Goal: Task Accomplishment & Management: Complete application form

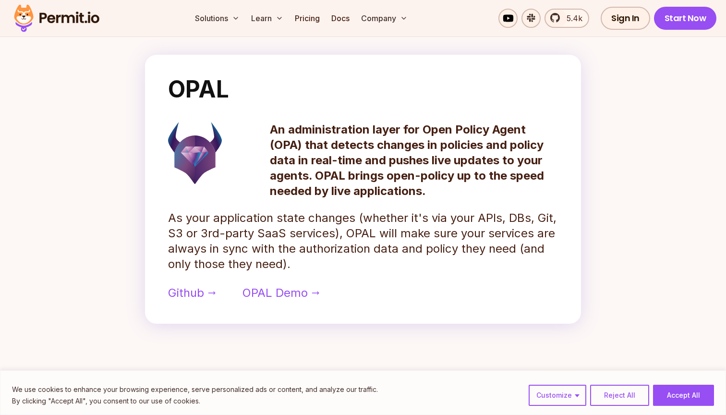
scroll to position [440, 0]
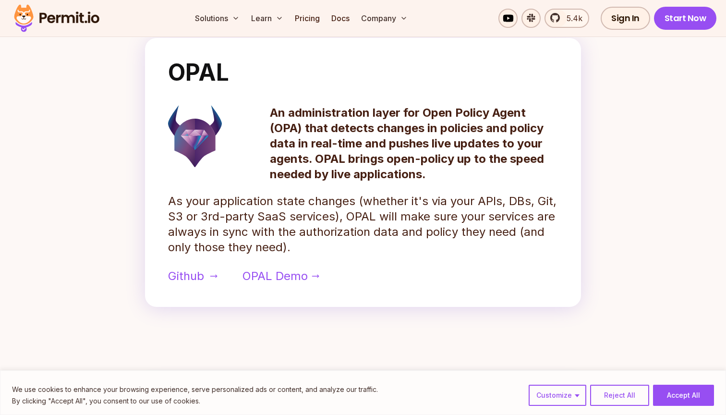
click at [198, 270] on span "Github" at bounding box center [186, 275] width 36 height 15
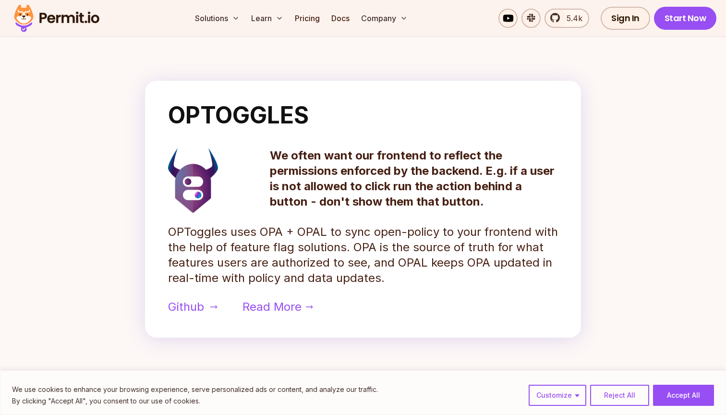
click at [193, 304] on span "Github" at bounding box center [186, 306] width 36 height 15
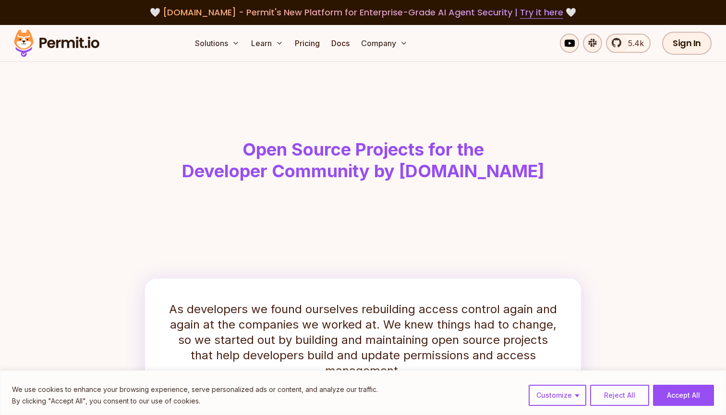
scroll to position [0, 0]
click at [307, 40] on link "Pricing" at bounding box center [307, 43] width 33 height 19
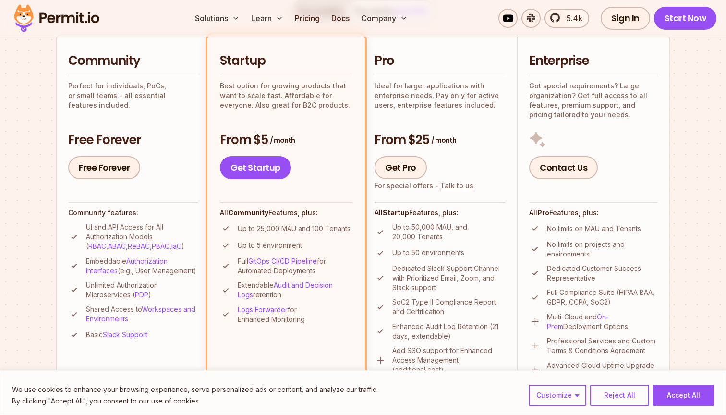
scroll to position [219, 0]
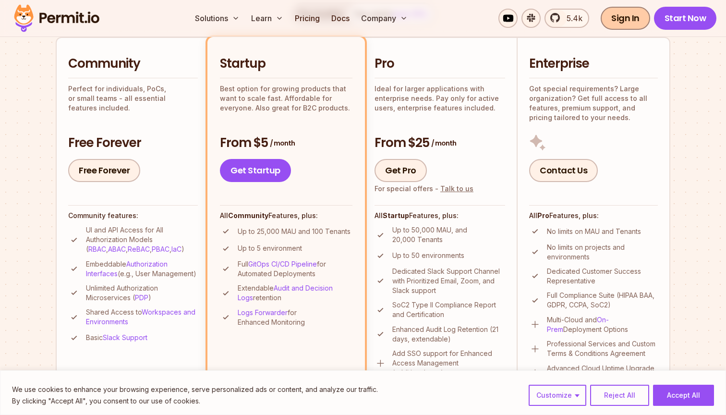
click at [620, 23] on link "Sign In" at bounding box center [624, 18] width 49 height 23
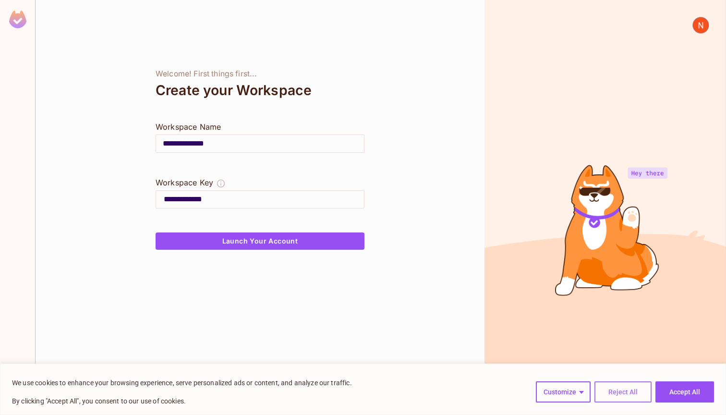
click at [620, 382] on button "Reject All" at bounding box center [622, 391] width 57 height 21
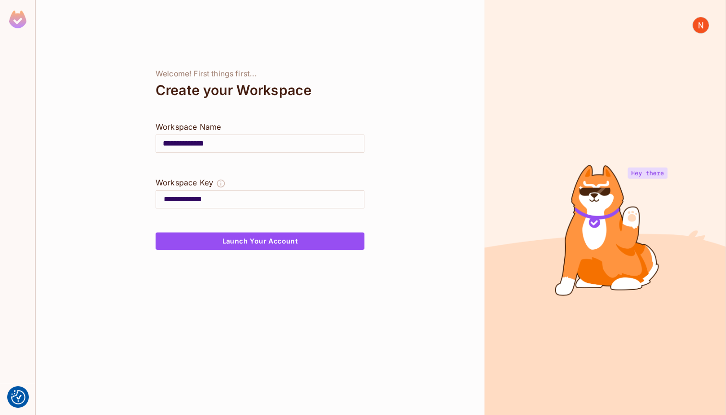
click at [241, 148] on input "**********" at bounding box center [260, 143] width 208 height 27
click at [247, 204] on input "**********" at bounding box center [264, 198] width 200 height 15
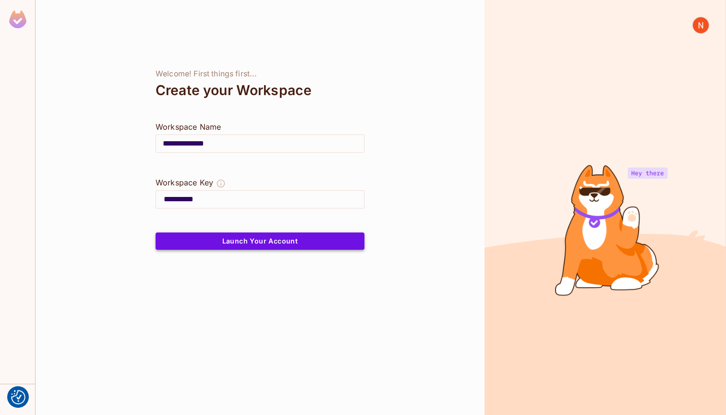
type input "**********"
click at [251, 241] on button "Launch Your Account" at bounding box center [259, 240] width 209 height 17
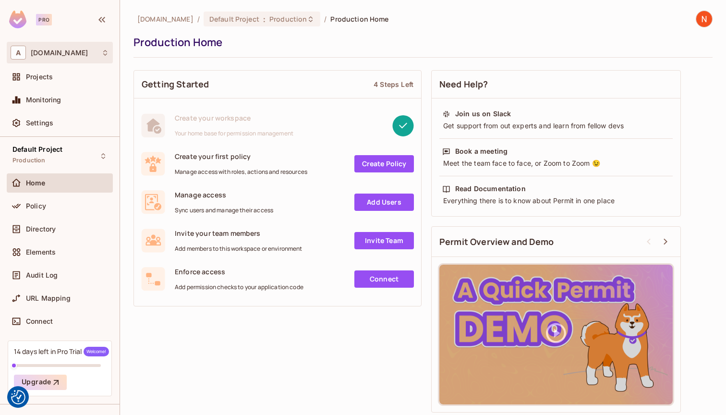
click at [94, 52] on div "A [DOMAIN_NAME]" at bounding box center [60, 53] width 98 height 14
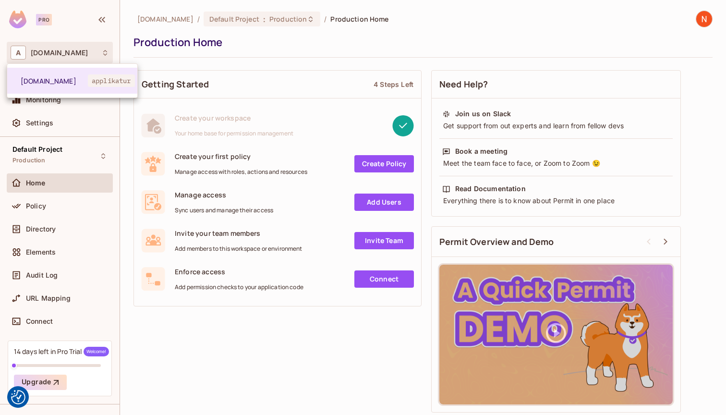
click at [67, 183] on div at bounding box center [363, 207] width 726 height 415
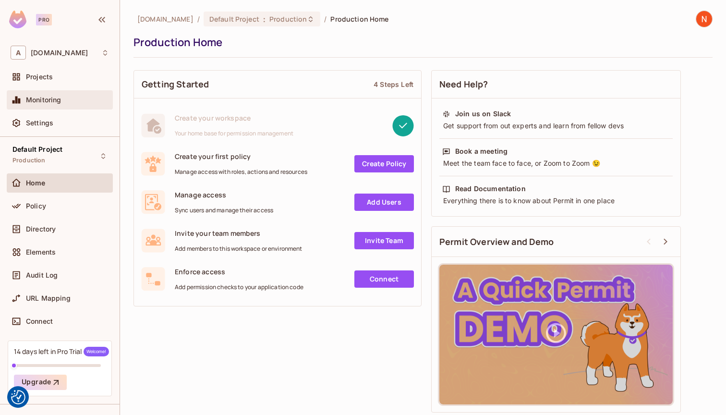
click at [66, 105] on div "Monitoring" at bounding box center [60, 100] width 98 height 12
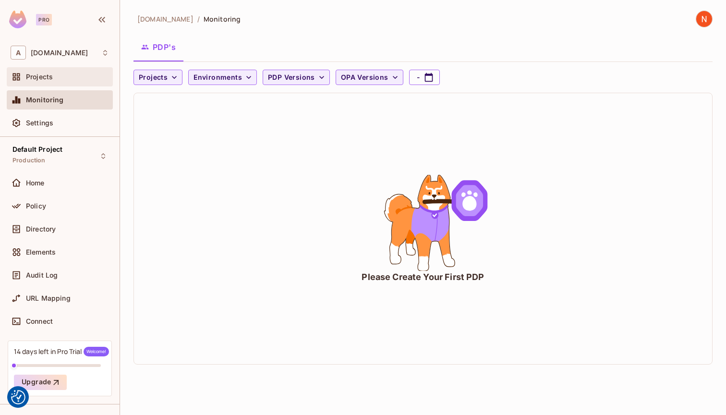
click at [59, 85] on div "Projects" at bounding box center [60, 76] width 106 height 19
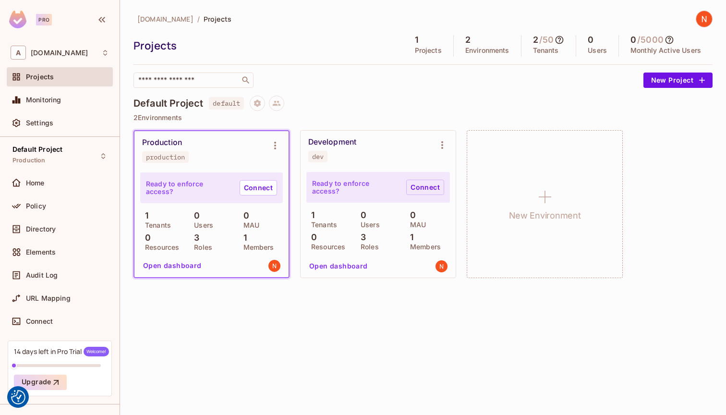
click at [423, 184] on link "Connect" at bounding box center [425, 186] width 38 height 15
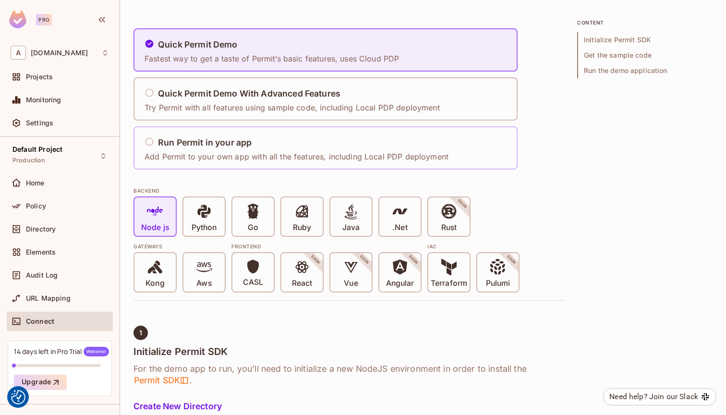
scroll to position [61, 0]
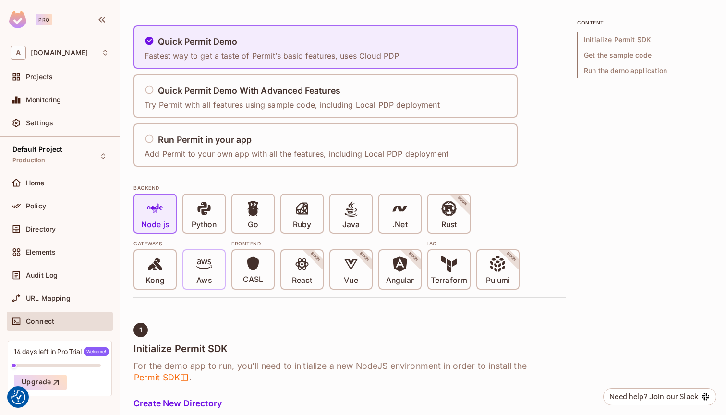
click at [200, 276] on p "Aws" at bounding box center [203, 280] width 15 height 10
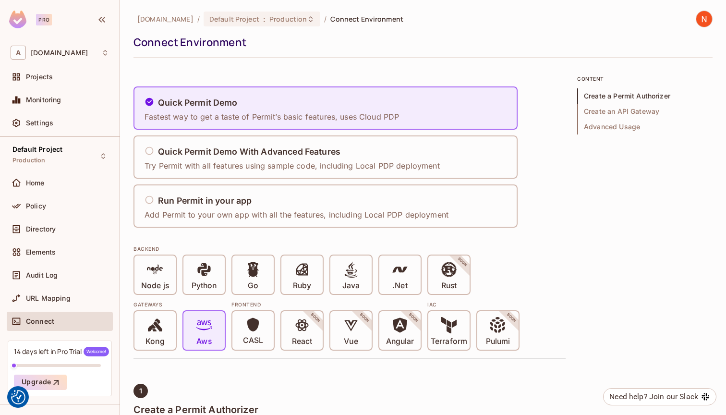
scroll to position [0, 0]
click at [60, 81] on div "Projects" at bounding box center [60, 77] width 98 height 12
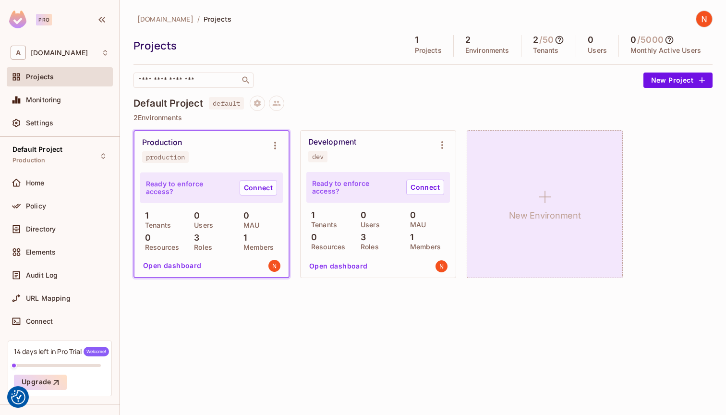
click at [552, 197] on icon at bounding box center [544, 196] width 23 height 23
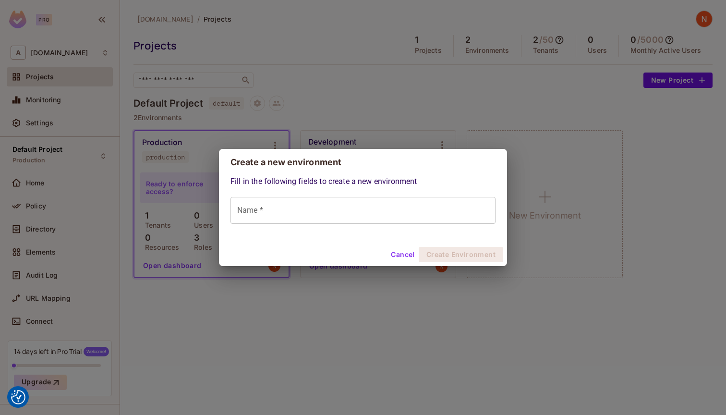
click at [411, 251] on button "Cancel" at bounding box center [402, 254] width 31 height 15
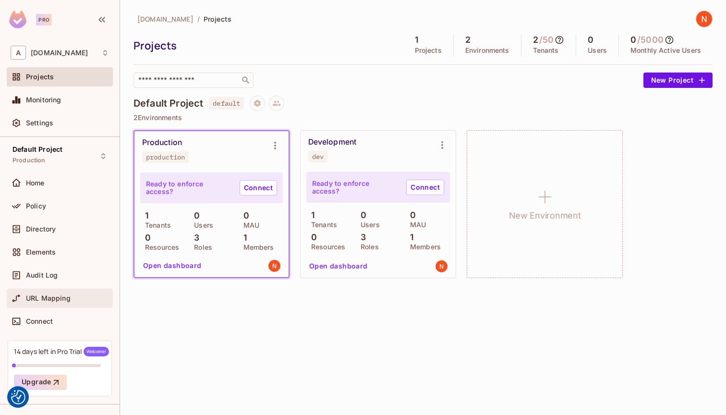
click at [44, 296] on span "URL Mapping" at bounding box center [48, 298] width 45 height 8
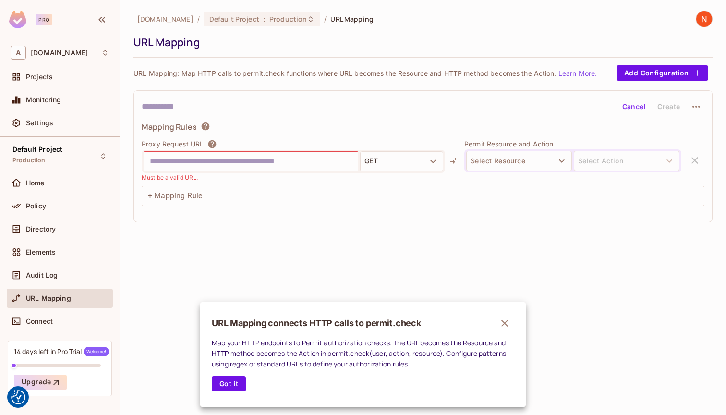
click at [41, 275] on div at bounding box center [363, 207] width 726 height 415
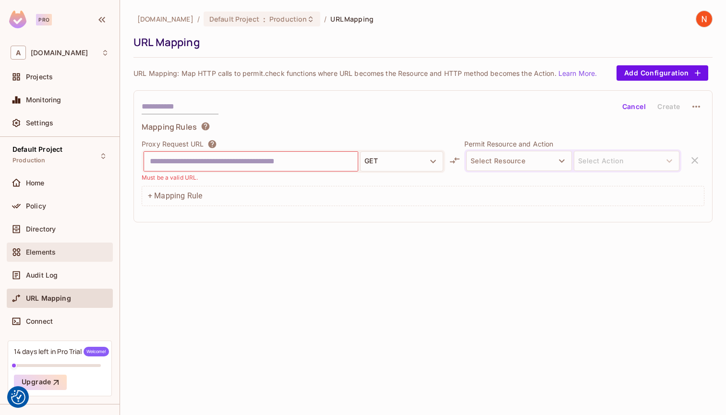
click at [43, 254] on span "Elements" at bounding box center [41, 252] width 30 height 8
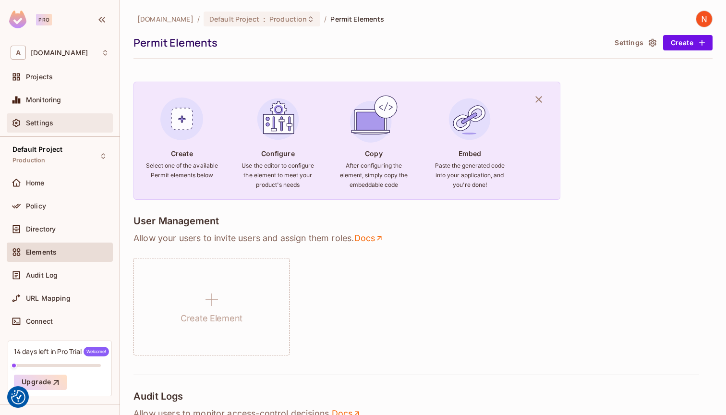
click at [52, 131] on div "Settings" at bounding box center [60, 122] width 106 height 19
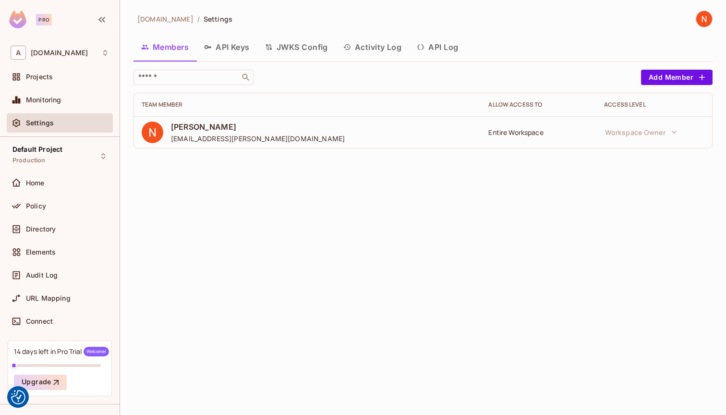
click at [206, 46] on icon "button" at bounding box center [207, 47] width 7 height 4
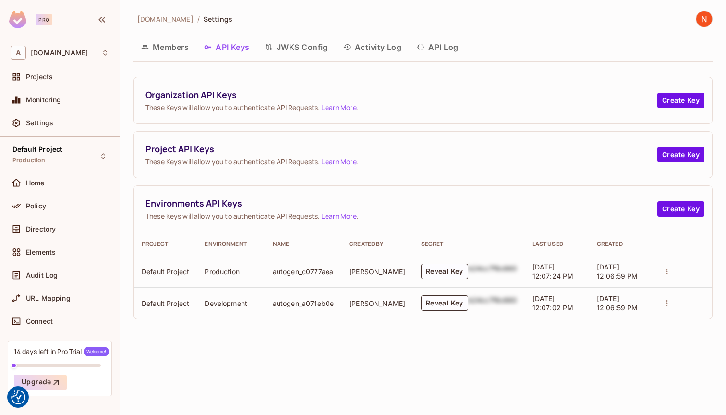
click at [288, 50] on button "JWKS Config" at bounding box center [296, 47] width 78 height 24
